Goal: Task Accomplishment & Management: Complete application form

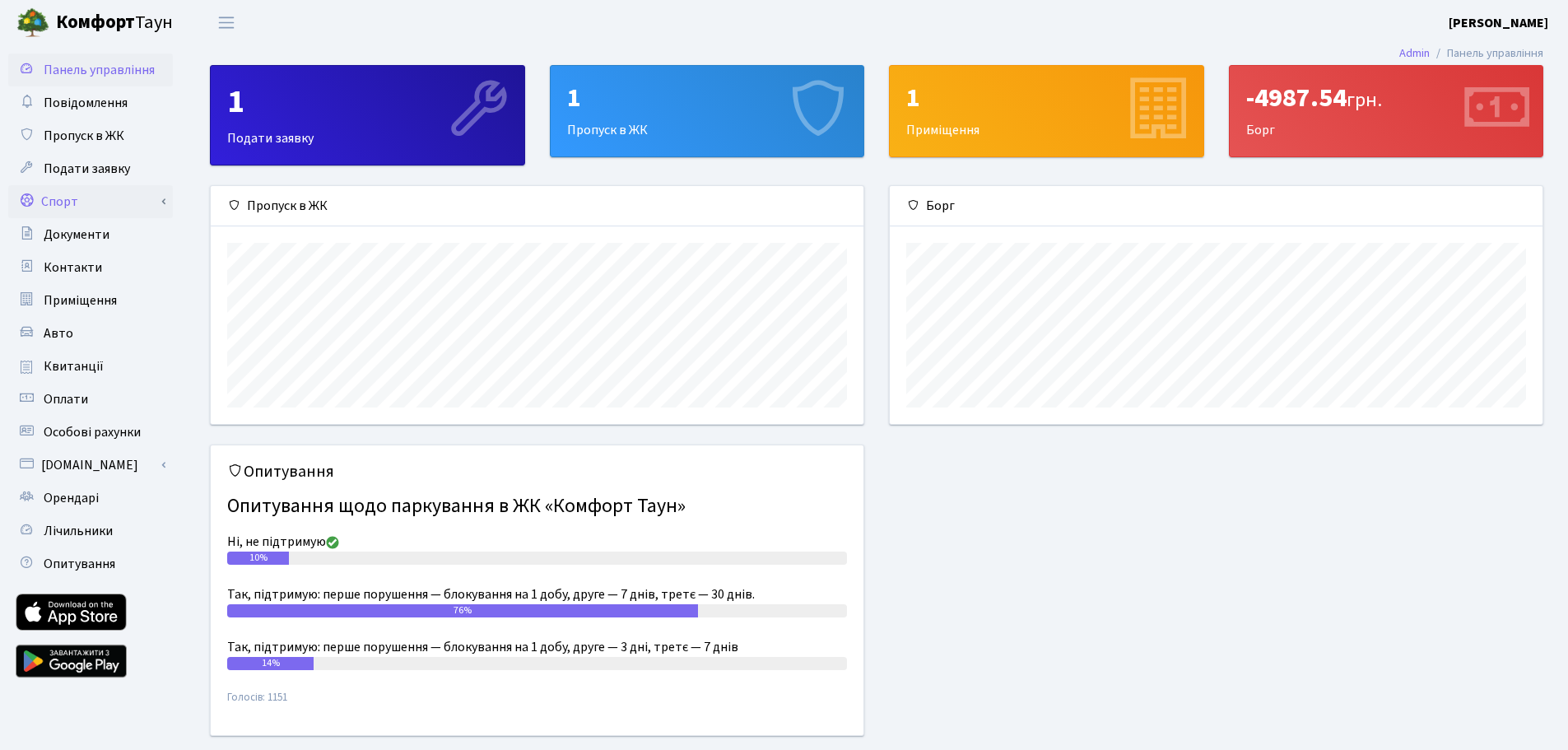
scroll to position [238, 653]
click at [110, 128] on span "Пропуск в ЖК" at bounding box center [84, 136] width 81 height 18
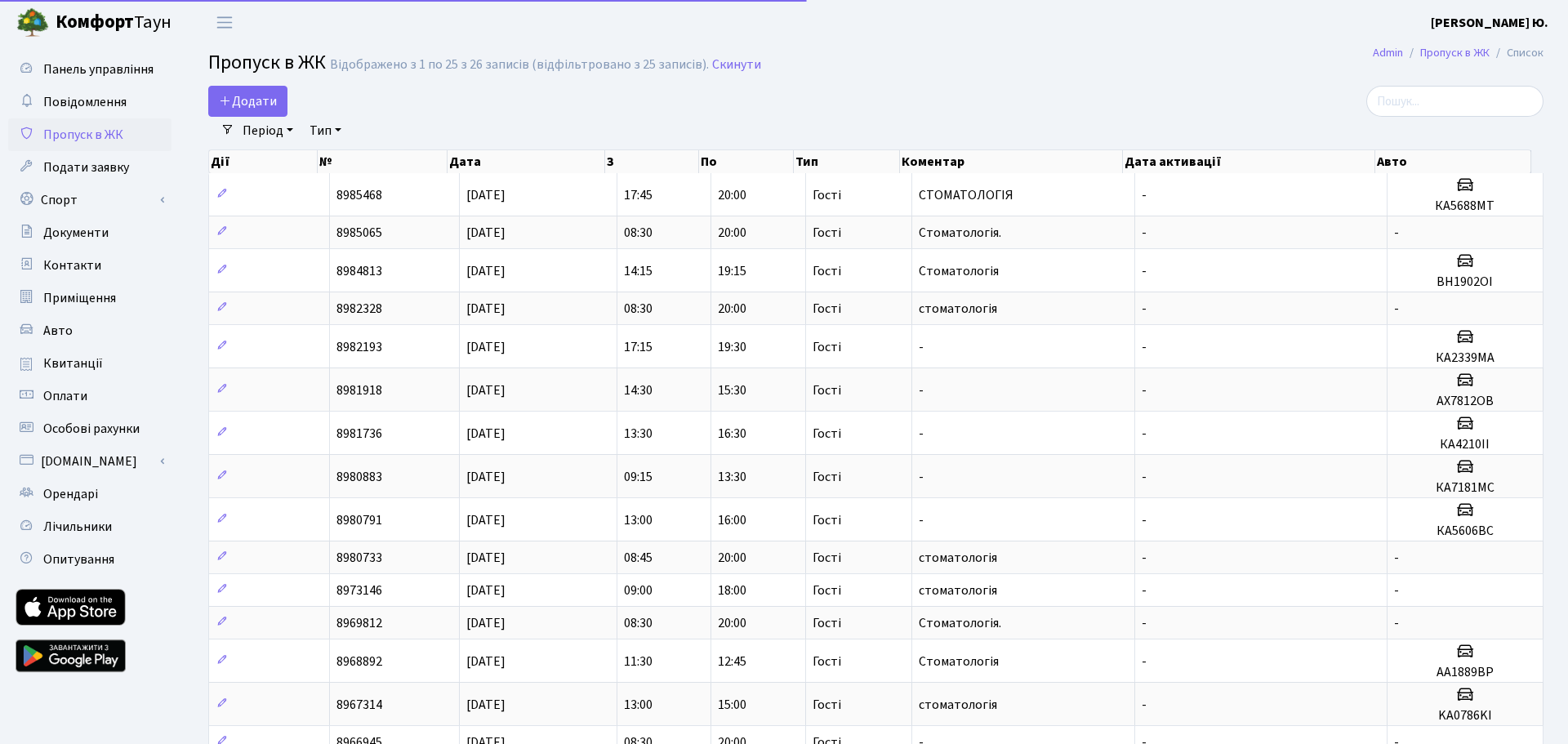
select select "25"
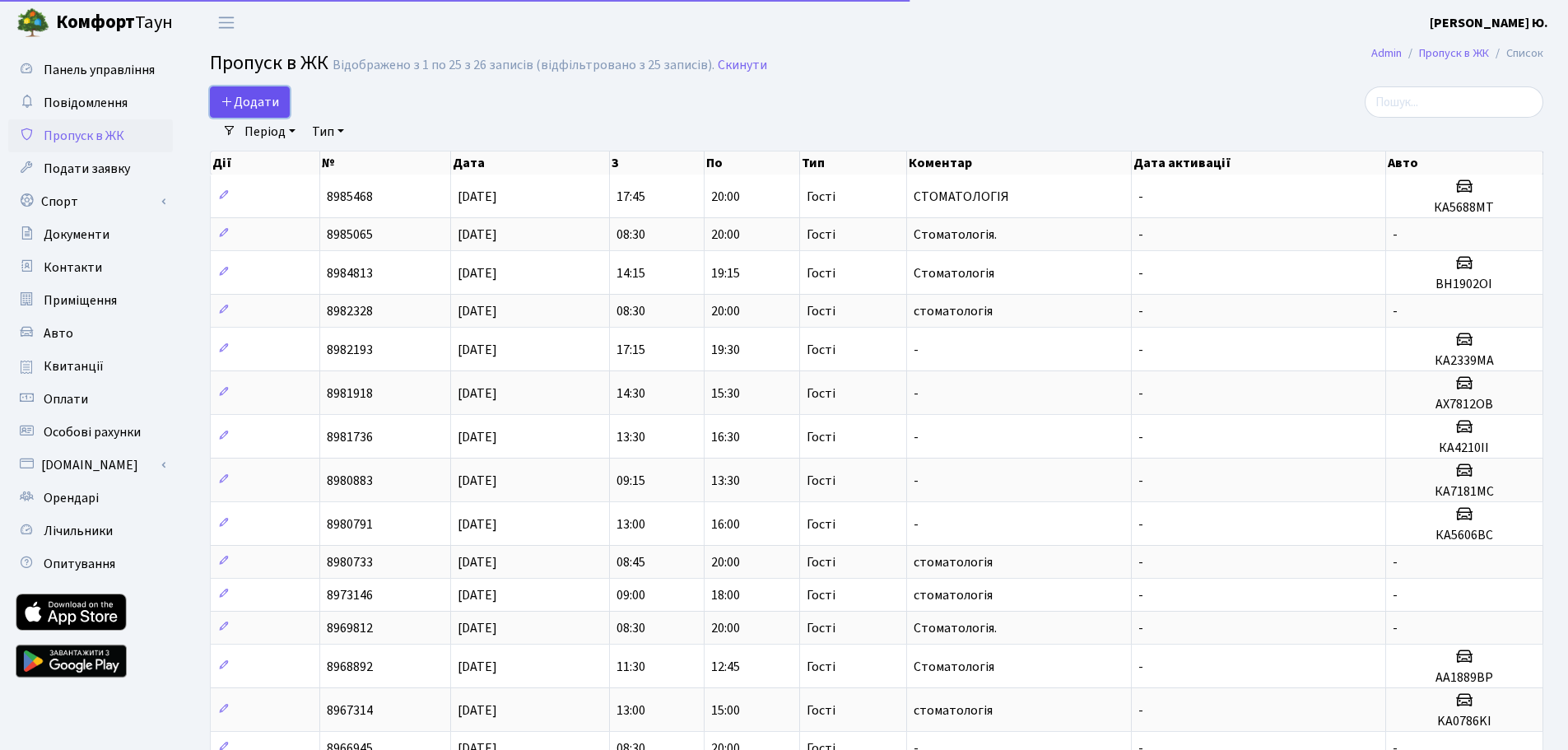
click at [242, 105] on span "Додати" at bounding box center [250, 103] width 59 height 18
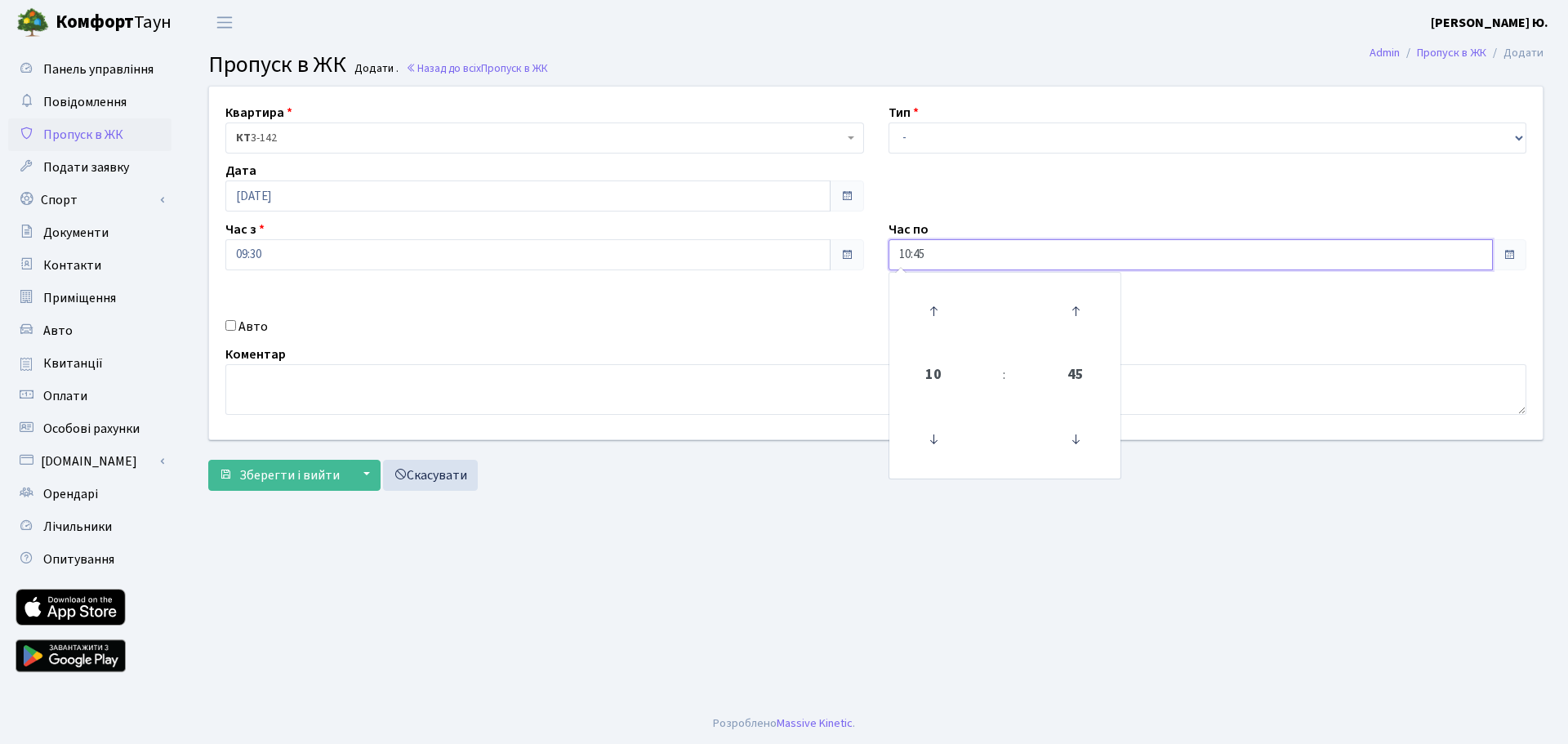
click at [944, 245] on input "10:45" at bounding box center [1191, 254] width 605 height 31
click at [934, 308] on icon at bounding box center [934, 311] width 45 height 45
type input "12:45"
click at [933, 134] on select "- Доставка Таксі Гості Сервіс" at bounding box center [1207, 138] width 639 height 31
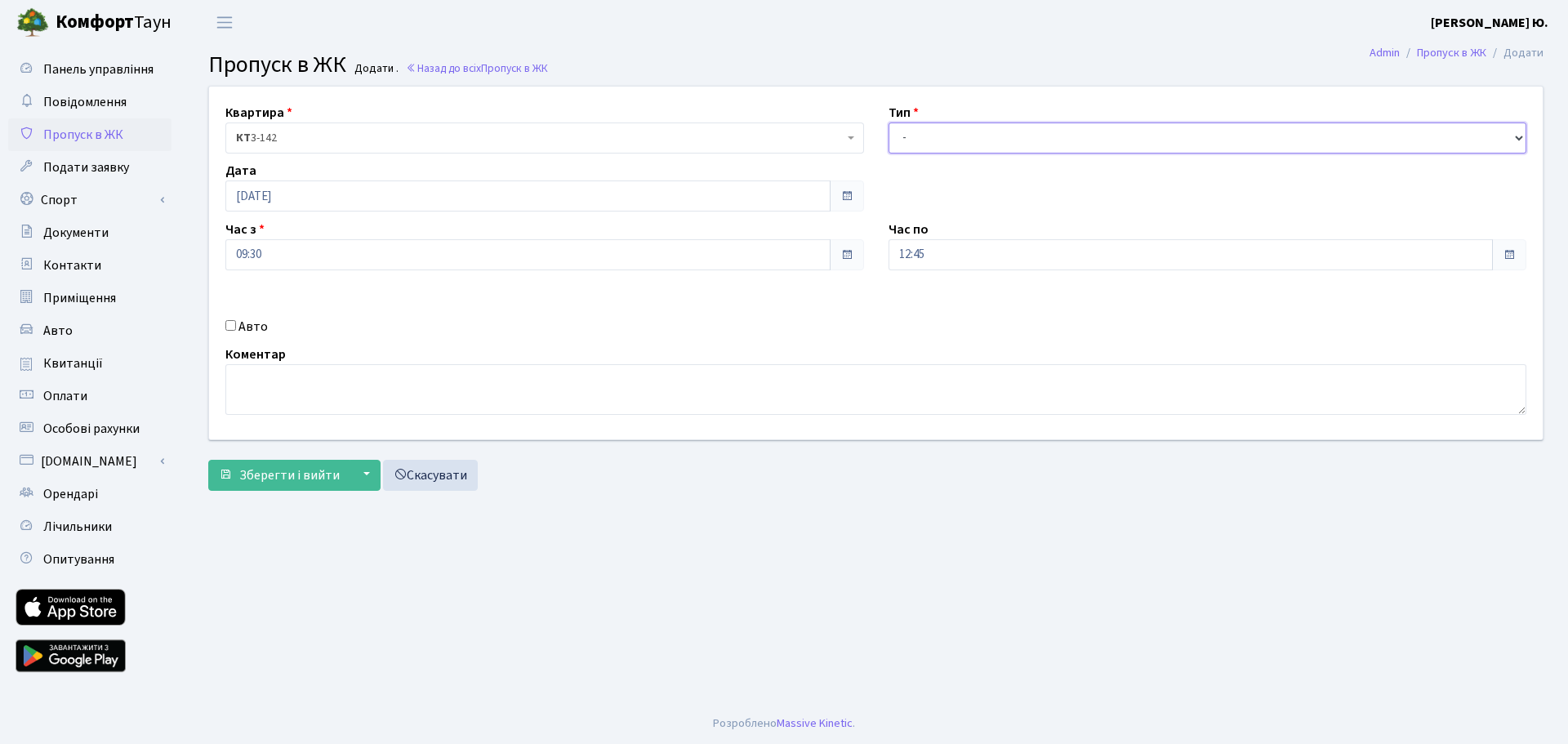
select select "3"
click at [888, 123] on select "- Доставка Таксі Гості Сервіс" at bounding box center [1207, 138] width 639 height 31
click at [254, 327] on label "Авто" at bounding box center [253, 327] width 29 height 20
click at [236, 327] on input "Авто" at bounding box center [231, 325] width 11 height 11
checkbox input "true"
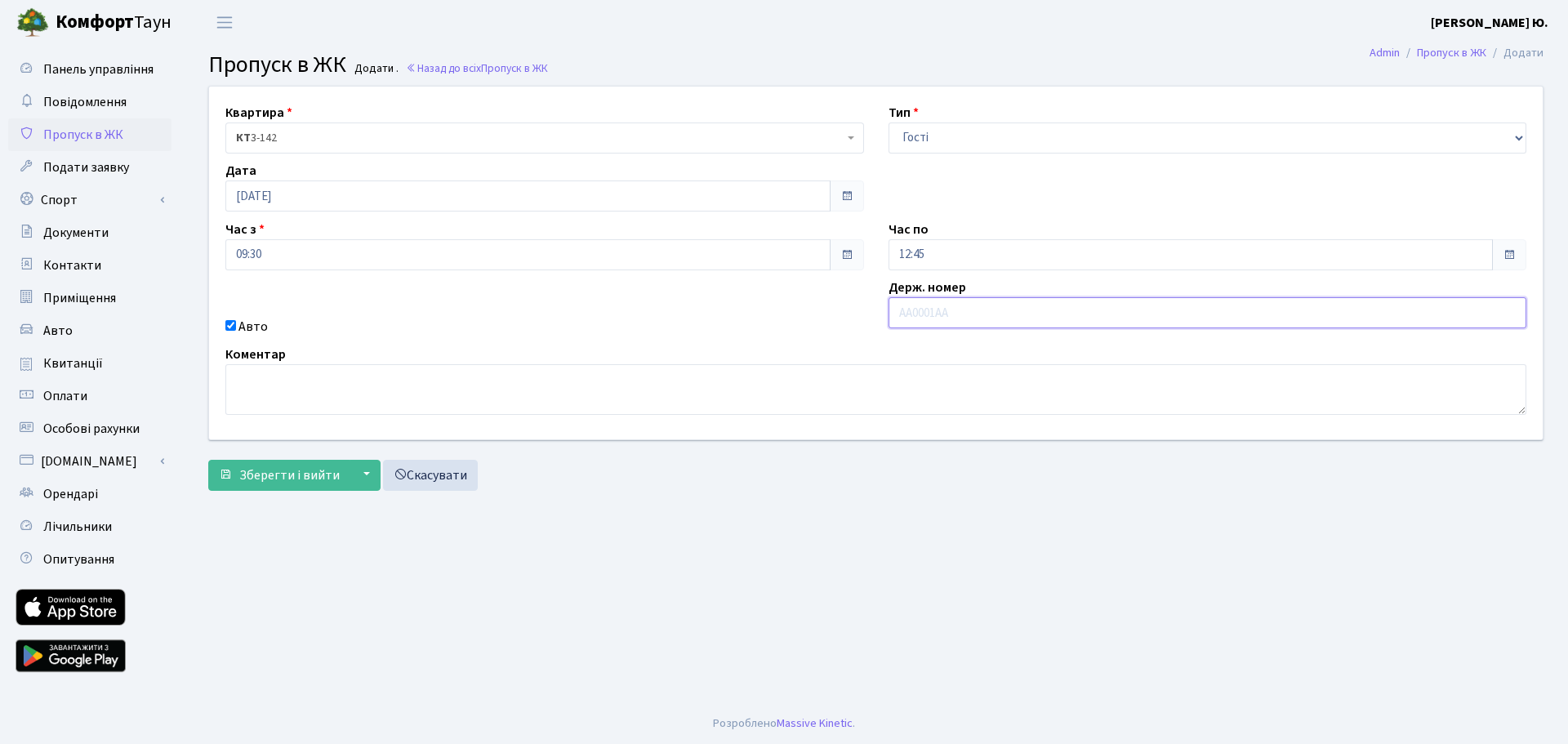
click at [912, 314] on input "text" at bounding box center [1207, 312] width 639 height 31
paste input "КА8939МР"
type input "КА8939МР"
click at [266, 476] on span "Зберегти і вийти" at bounding box center [289, 475] width 101 height 18
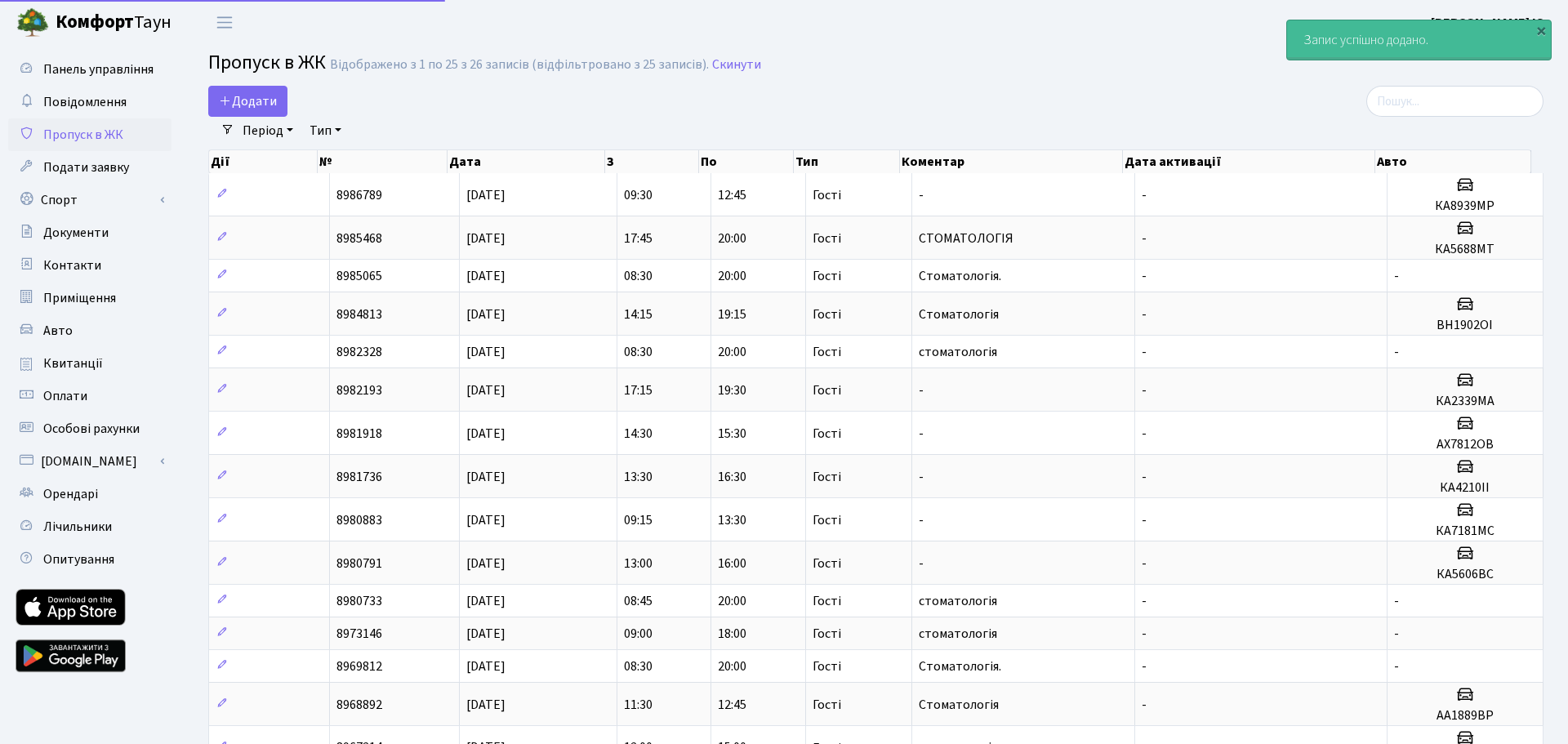
select select "25"
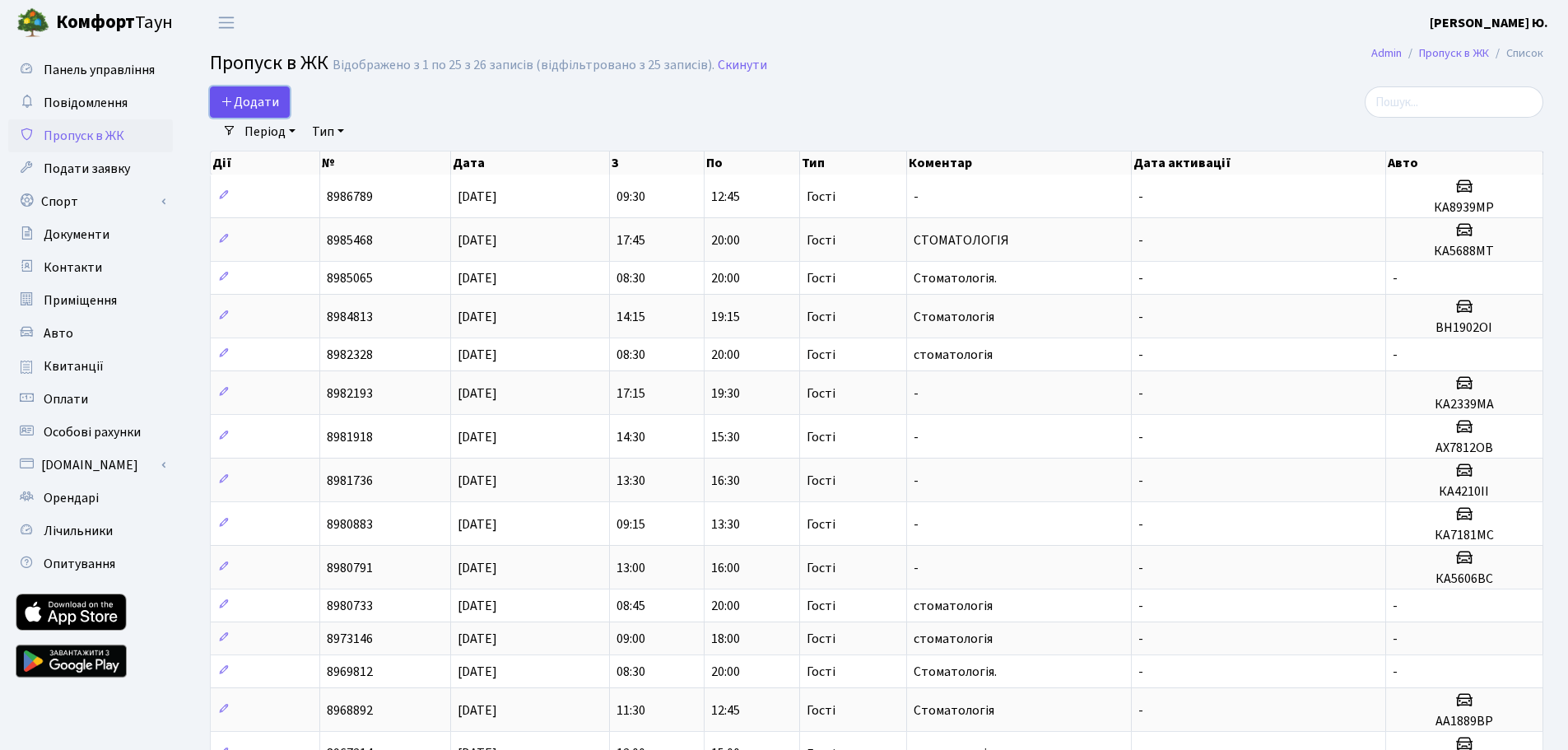
click at [237, 108] on span "Додати" at bounding box center [250, 103] width 59 height 18
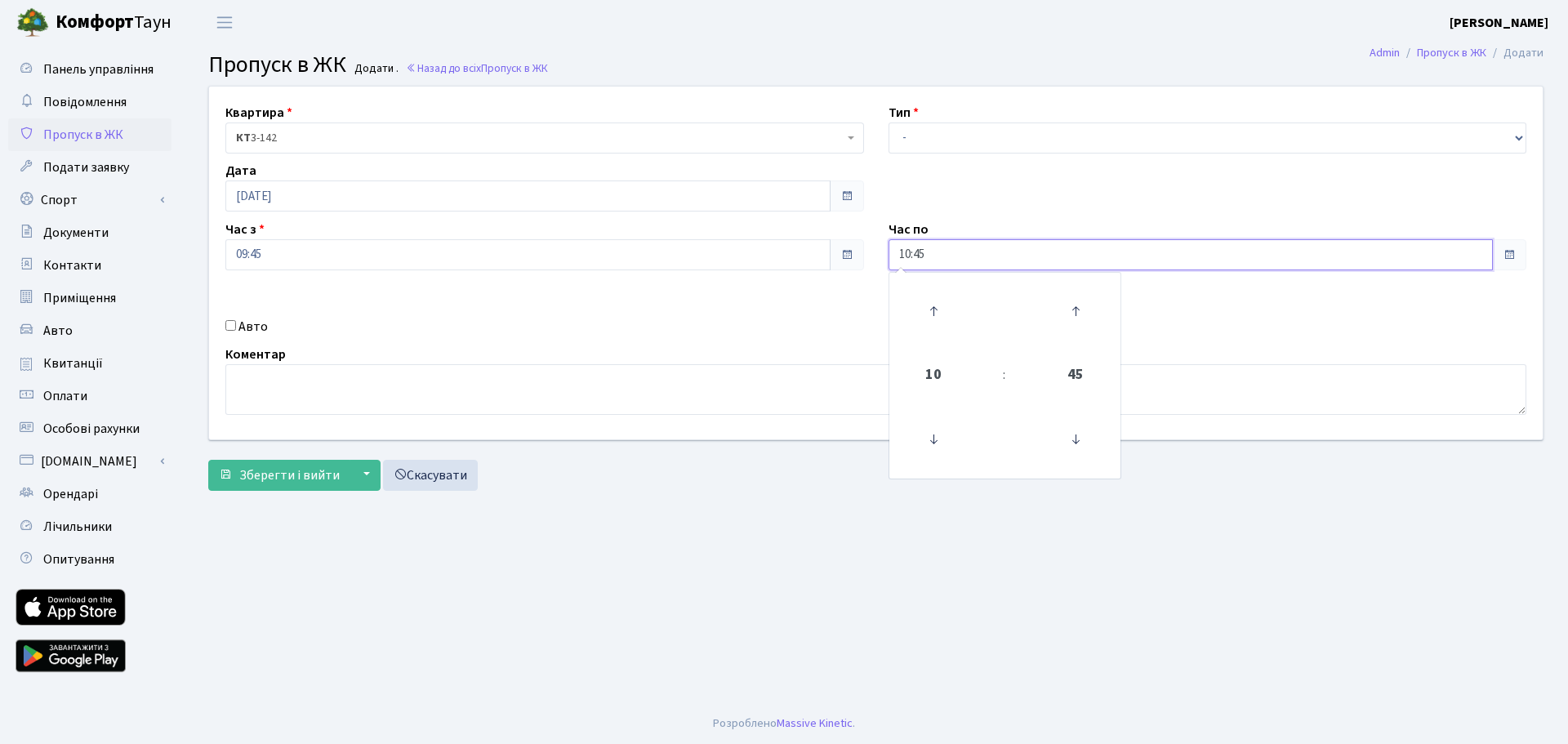
drag, startPoint x: 950, startPoint y: 255, endPoint x: 839, endPoint y: 264, distance: 111.4
click at [839, 264] on div "Квартира <b>КТ</b>&nbsp;&nbsp;&nbsp;&nbsp;3-142 КТ 3-142 Тип - Доставка Таксі Г…" at bounding box center [876, 263] width 1358 height 352
type input "19:00"
click at [926, 134] on select "- Доставка Таксі Гості Сервіс" at bounding box center [1207, 138] width 639 height 31
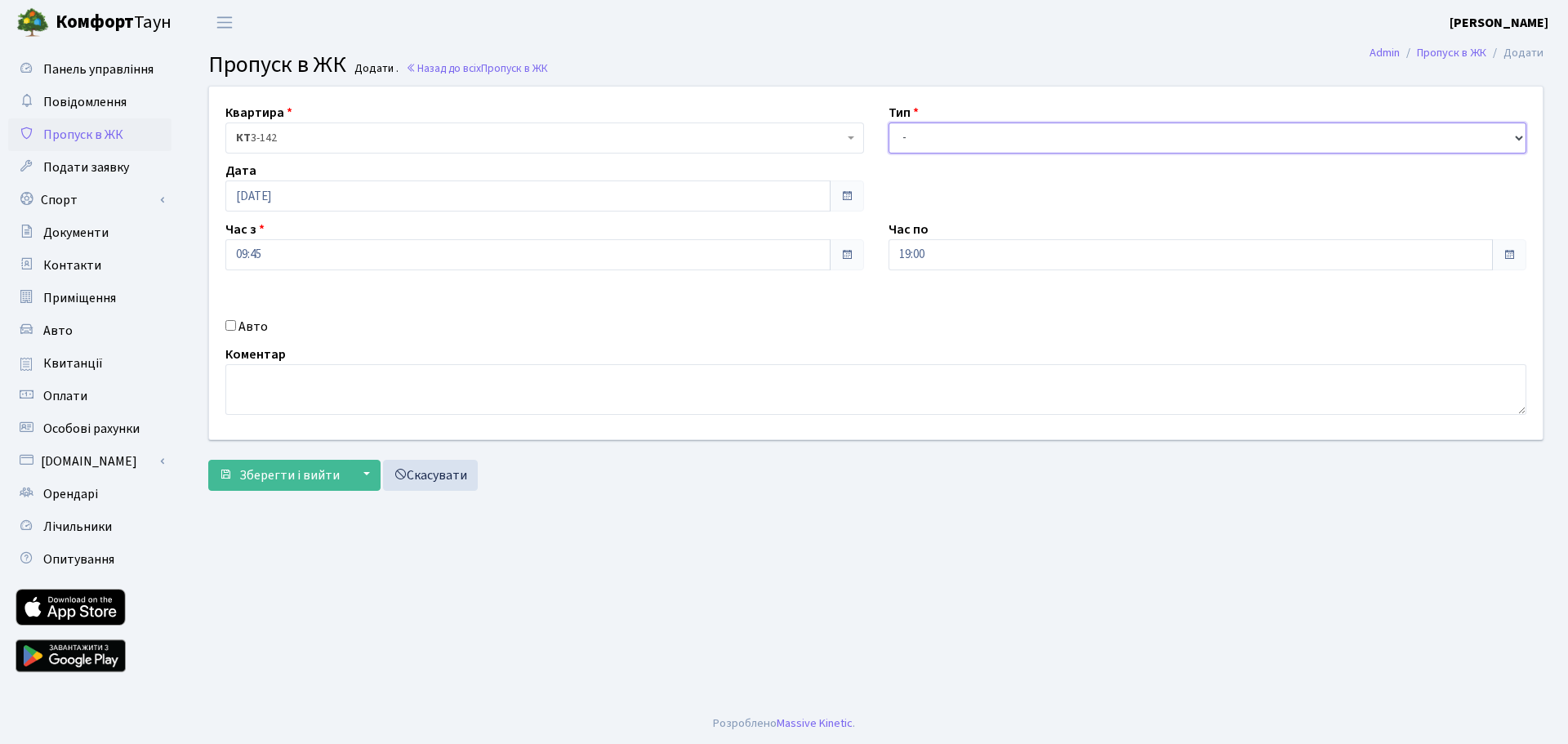
select select "3"
click at [888, 123] on select "- Доставка Таксі Гості Сервіс" at bounding box center [1207, 138] width 639 height 31
click at [252, 335] on label "Авто" at bounding box center [253, 327] width 29 height 20
click at [236, 331] on input "Авто" at bounding box center [231, 325] width 11 height 11
checkbox input "true"
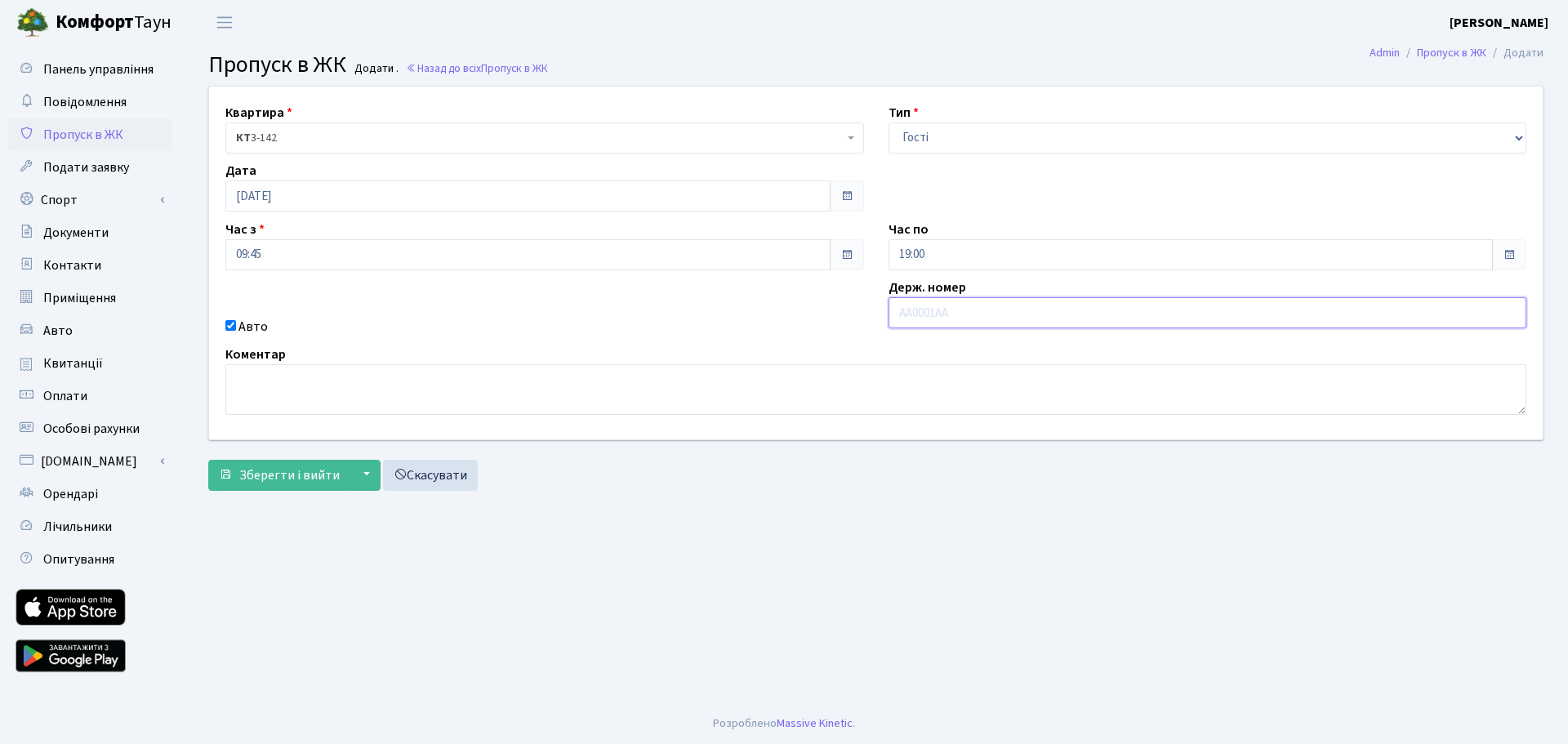
click at [954, 314] on input "text" at bounding box center [1207, 312] width 639 height 31
paste input "КА0808ТЕ"
type input "КА0808ТЕ"
click at [307, 466] on span "Зберегти і вийти" at bounding box center [289, 475] width 101 height 18
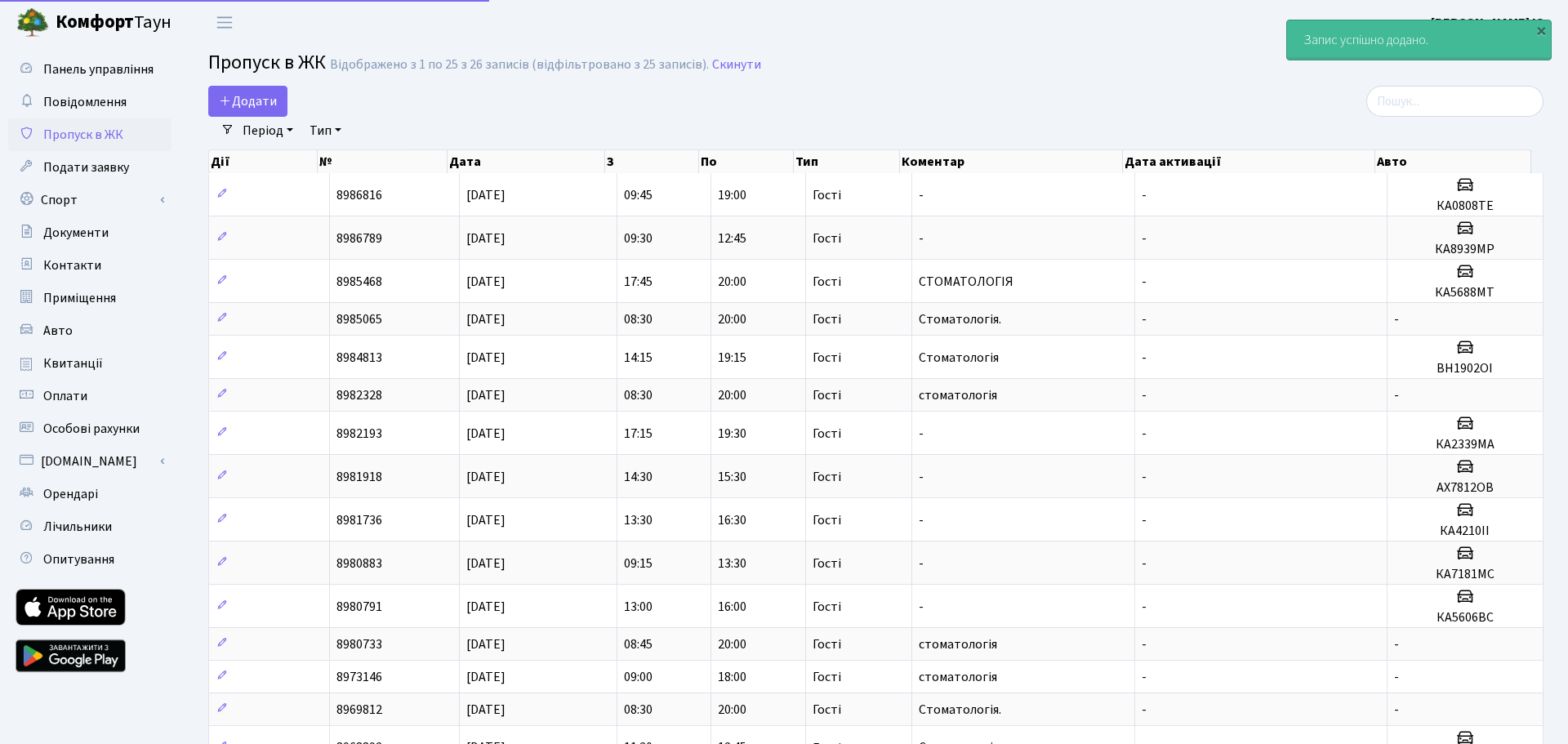
select select "25"
